Goal: Task Accomplishment & Management: Manage account settings

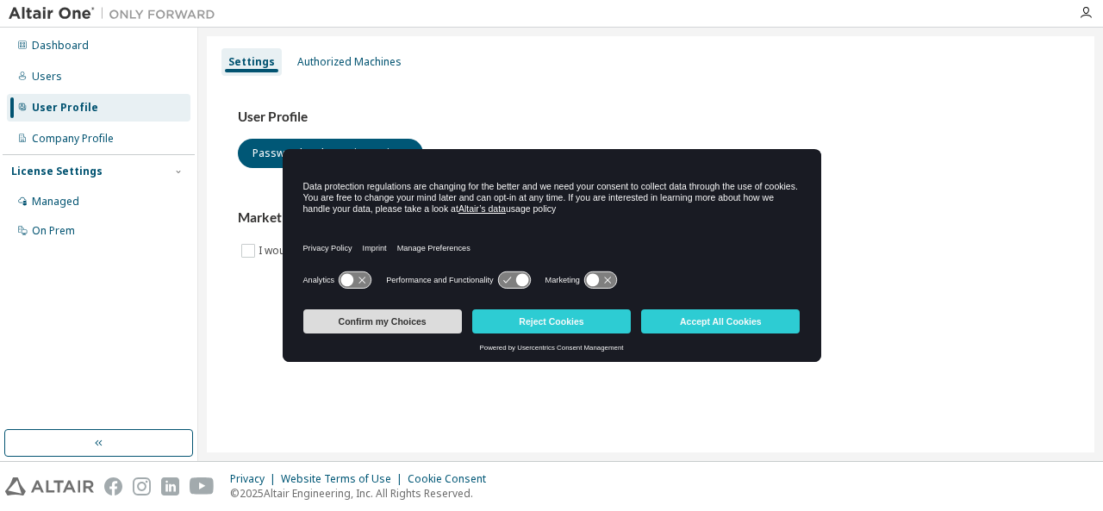
click at [424, 322] on button "Confirm my Choices" at bounding box center [382, 321] width 159 height 24
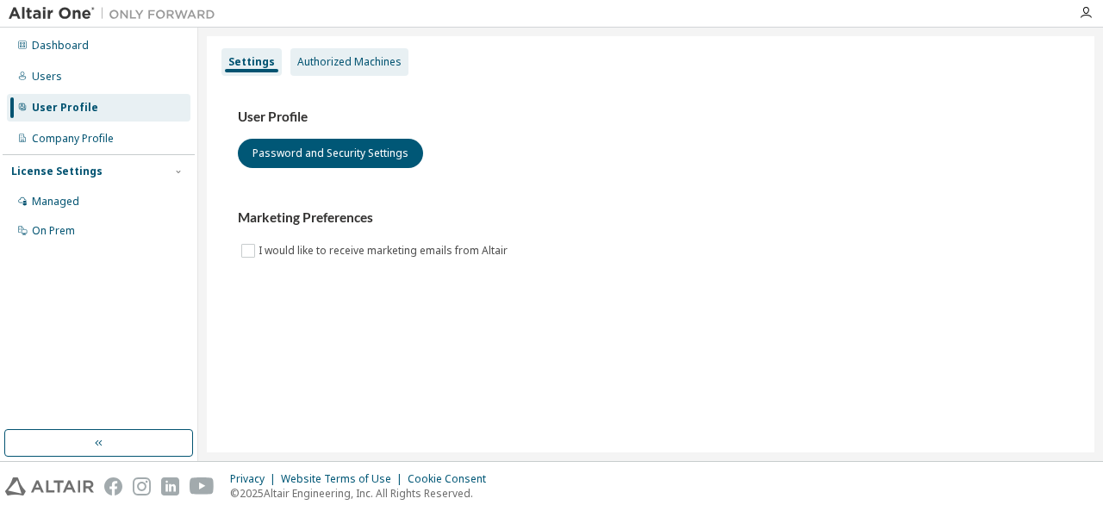
click at [333, 66] on div "Authorized Machines" at bounding box center [349, 62] width 104 height 14
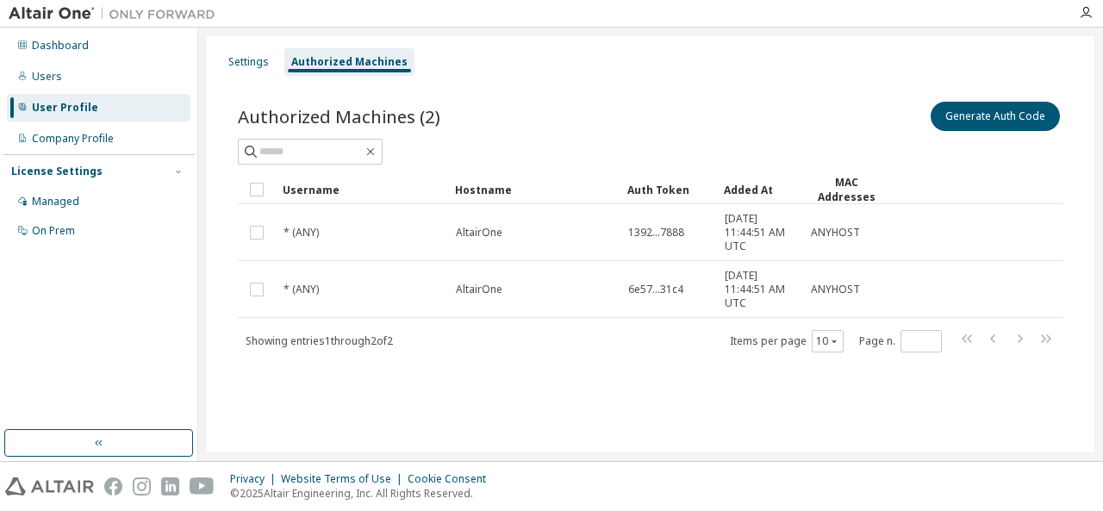
click at [676, 110] on div "Generate Auth Code" at bounding box center [857, 116] width 413 height 36
click at [70, 38] on div "Dashboard" at bounding box center [99, 46] width 184 height 28
